Goal: Transaction & Acquisition: Purchase product/service

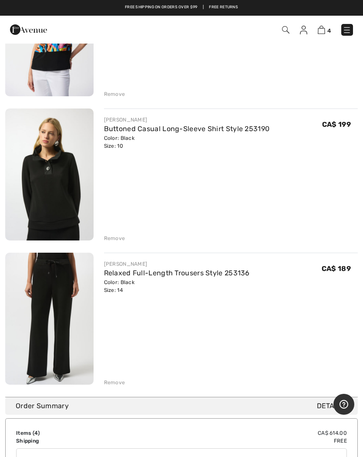
scroll to position [309, 0]
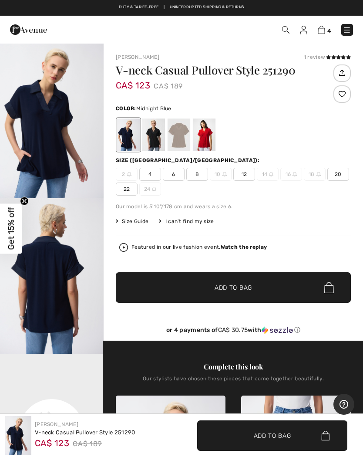
click at [193, 175] on span "8" at bounding box center [197, 174] width 22 height 13
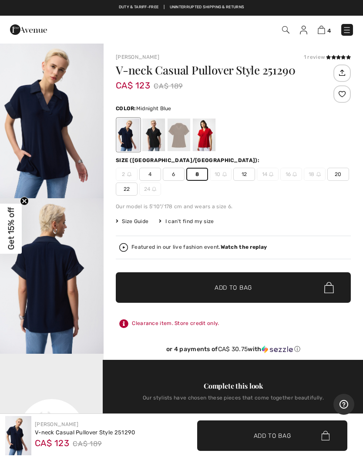
click at [261, 279] on span "✔ Added to Bag Add to Bag" at bounding box center [233, 287] width 235 height 30
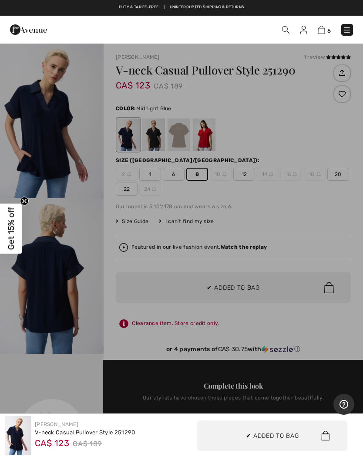
click at [247, 288] on div at bounding box center [181, 228] width 363 height 457
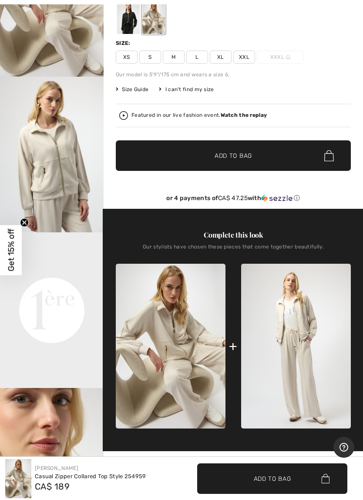
scroll to position [191, 0]
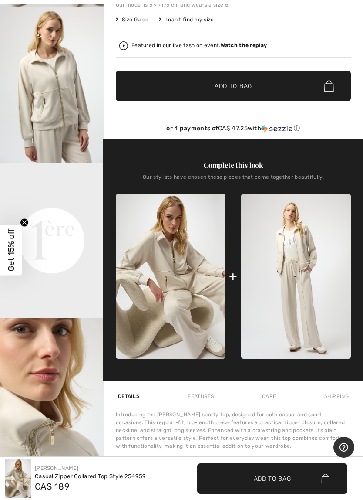
click at [294, 267] on img at bounding box center [296, 276] width 110 height 165
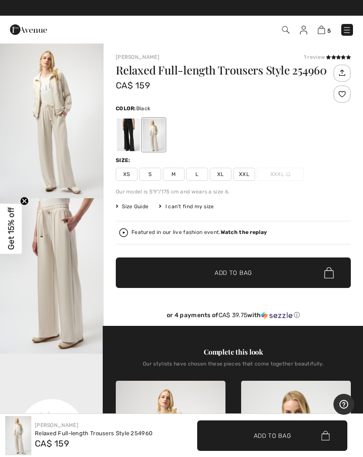
click at [129, 136] on div at bounding box center [128, 134] width 23 height 33
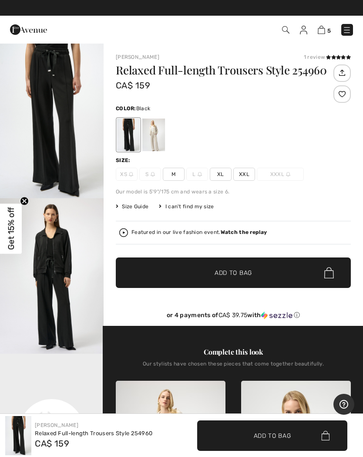
click at [323, 27] on img at bounding box center [321, 30] width 7 height 8
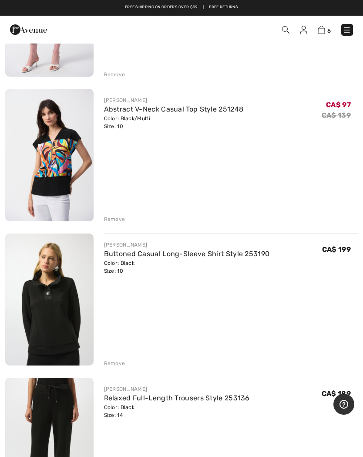
scroll to position [183, 0]
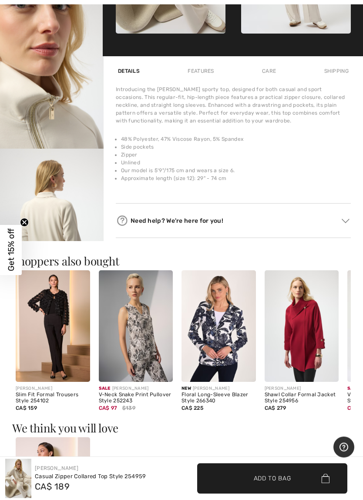
scroll to position [525, 0]
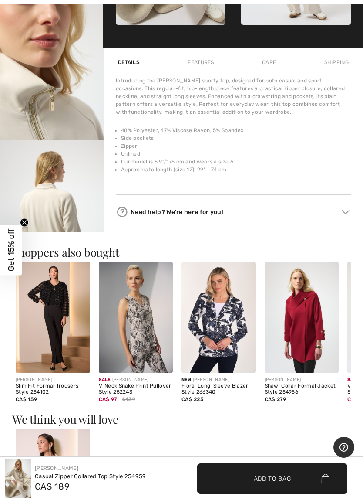
click at [59, 223] on img "4 / 6" at bounding box center [52, 218] width 104 height 156
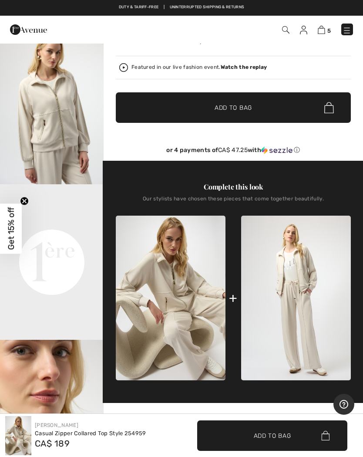
scroll to position [169, 0]
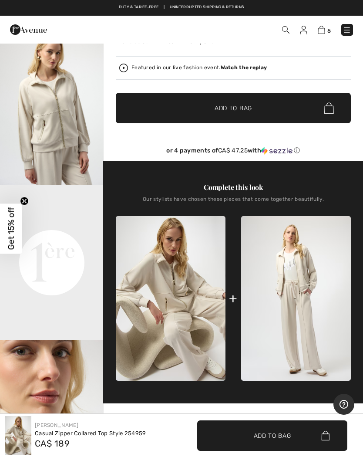
click at [325, 27] on img at bounding box center [321, 30] width 7 height 8
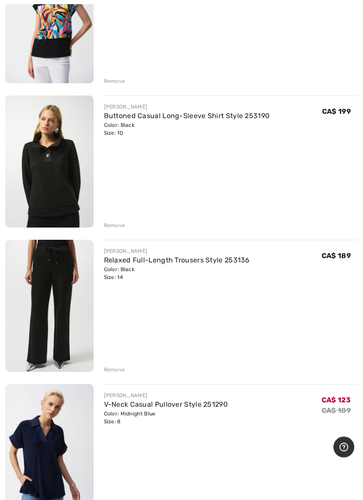
scroll to position [322, 0]
click at [114, 367] on div "Remove" at bounding box center [114, 369] width 21 height 8
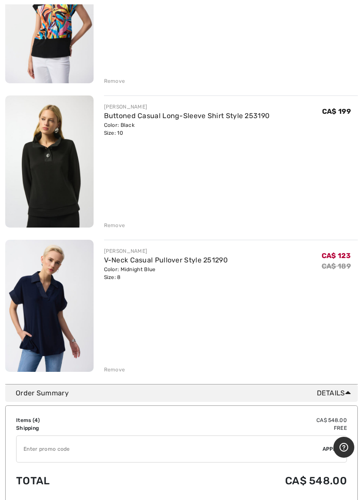
click at [115, 225] on div "Remove" at bounding box center [114, 225] width 21 height 8
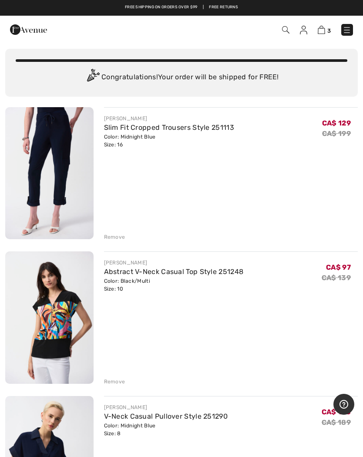
scroll to position [20, 0]
